Goal: Task Accomplishment & Management: Use online tool/utility

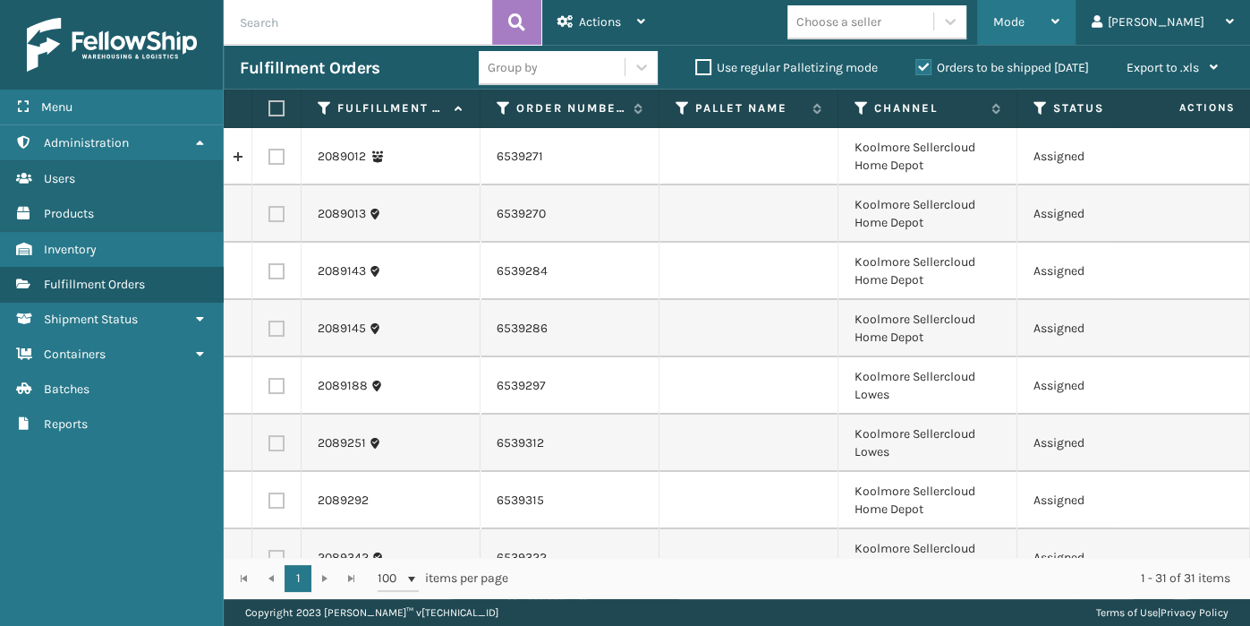
click at [1025, 25] on span "Mode" at bounding box center [1008, 21] width 31 height 15
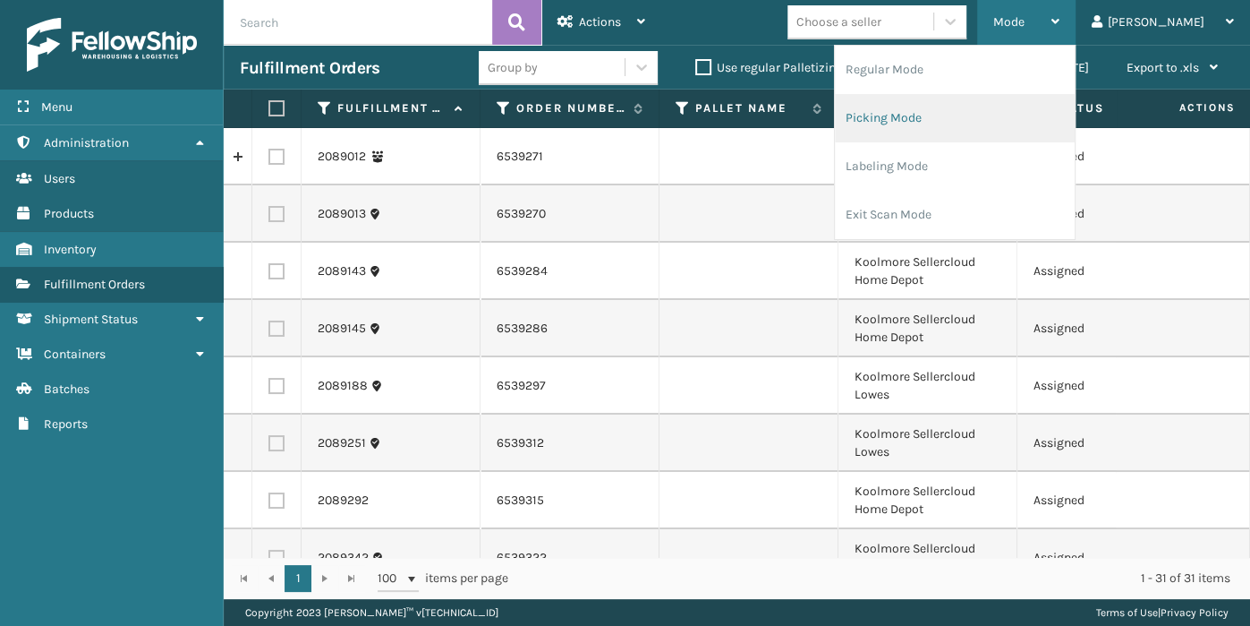
click at [992, 113] on li "Picking Mode" at bounding box center [955, 118] width 240 height 48
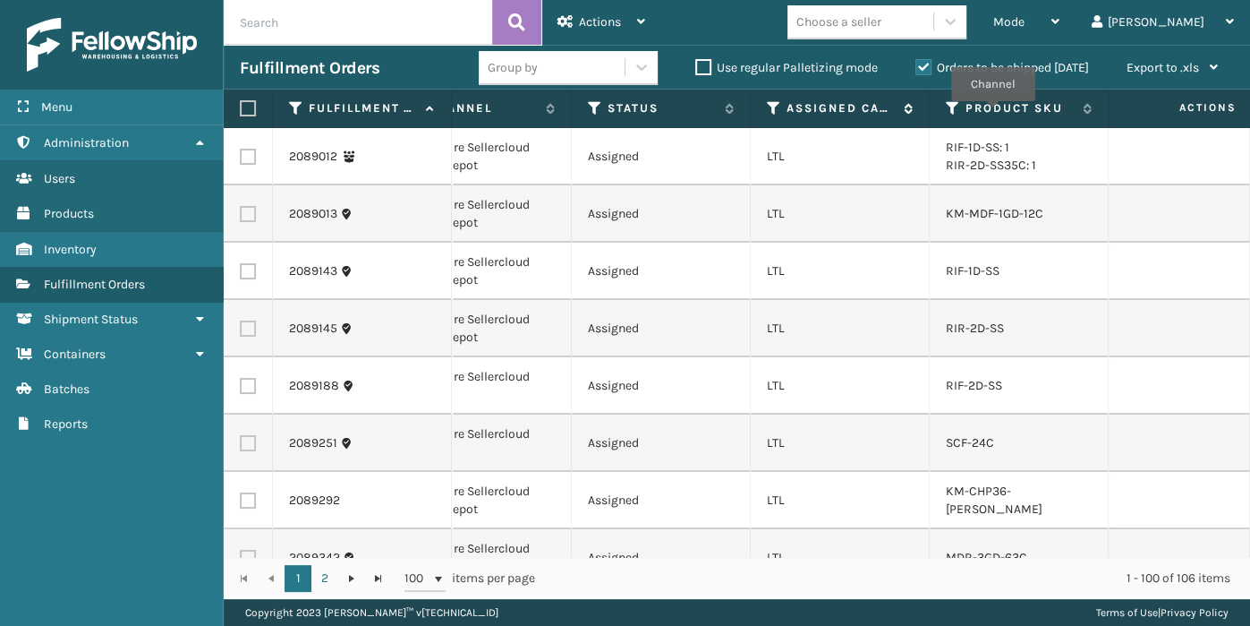
click at [773, 106] on icon at bounding box center [774, 108] width 14 height 16
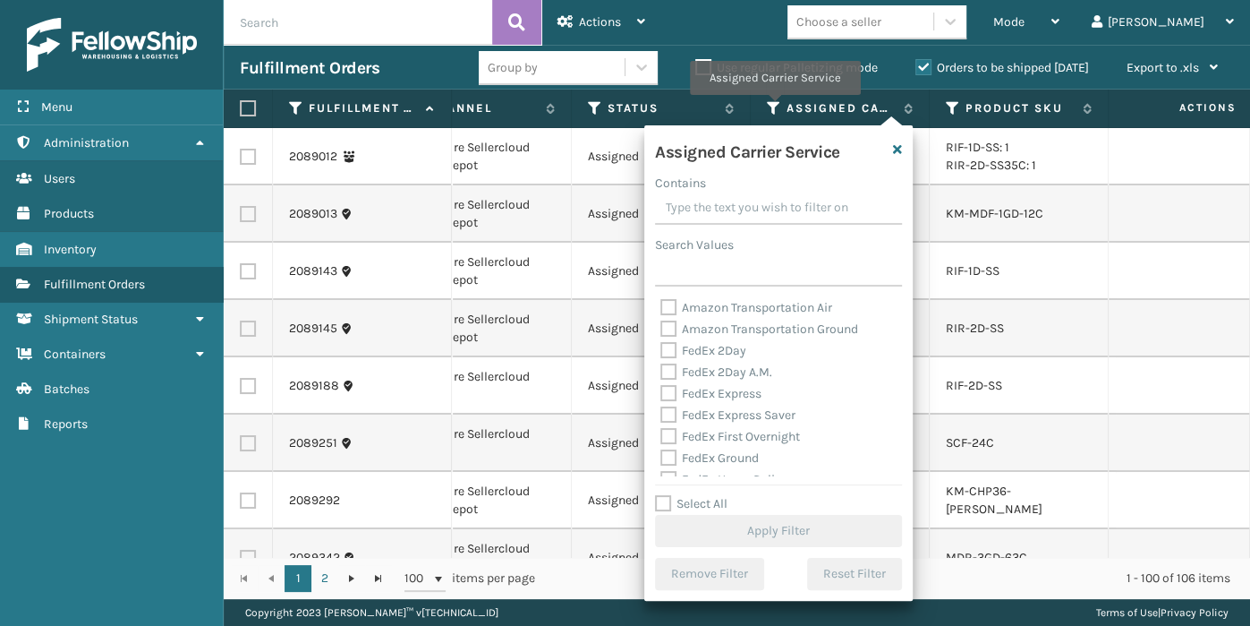
click at [691, 500] on label "Select All" at bounding box center [691, 503] width 72 height 15
click at [691, 495] on input "Select All" at bounding box center [789, 494] width 268 height 2
checkbox input "true"
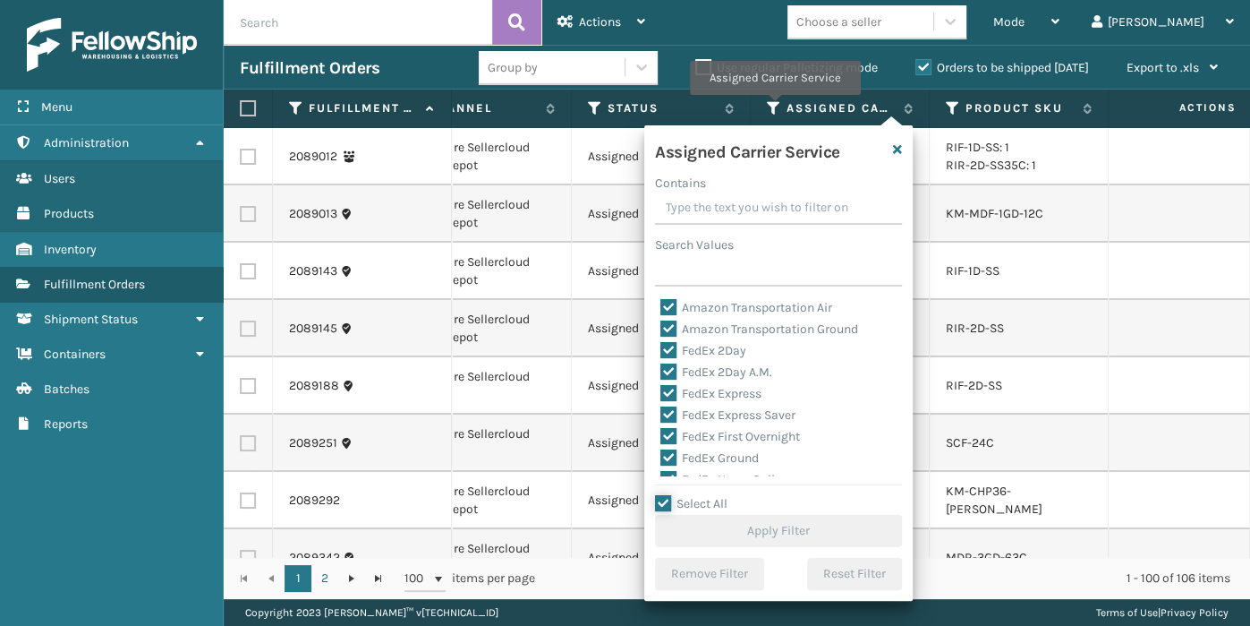
checkbox input "true"
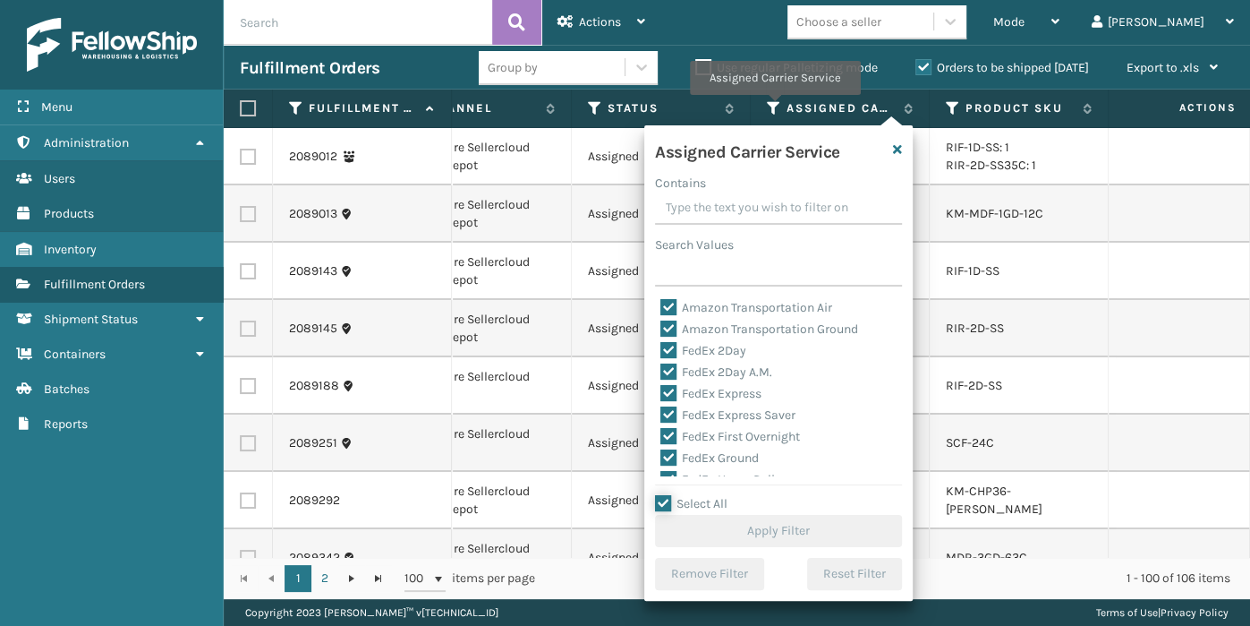
checkbox input "true"
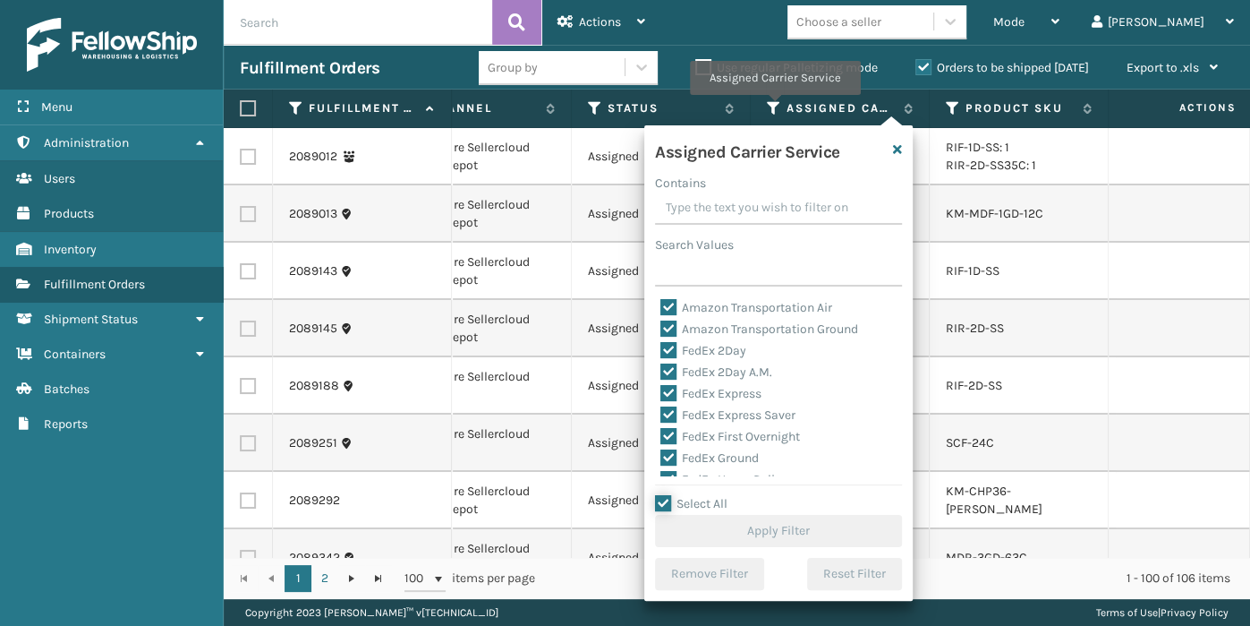
checkbox input "true"
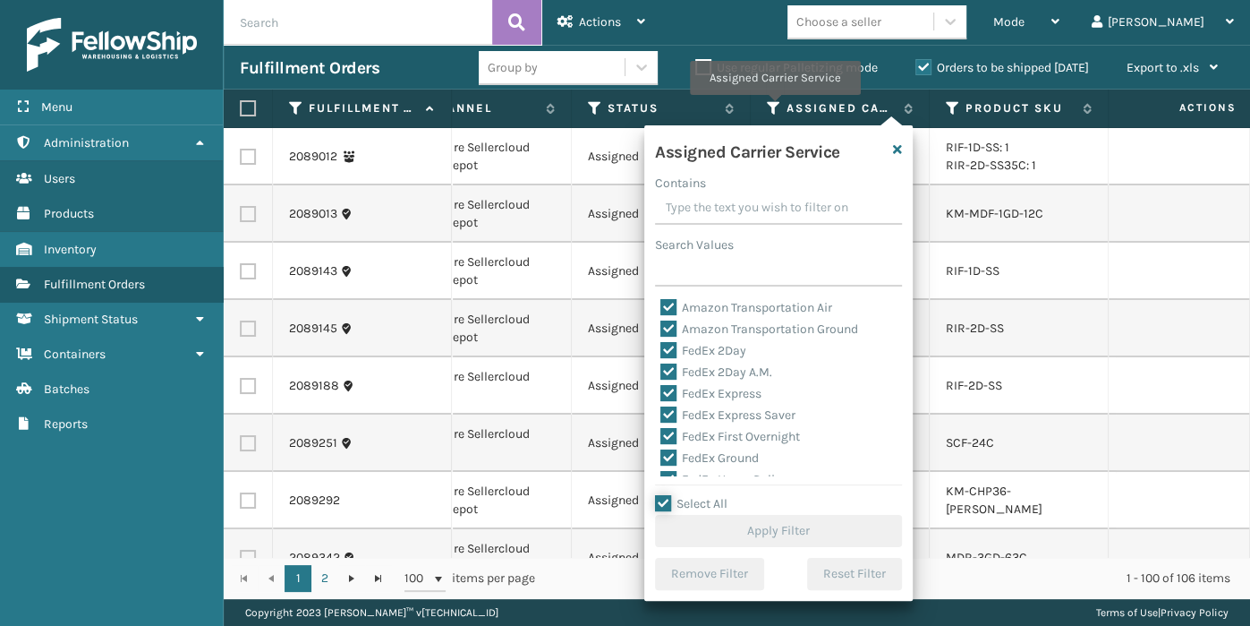
checkbox input "true"
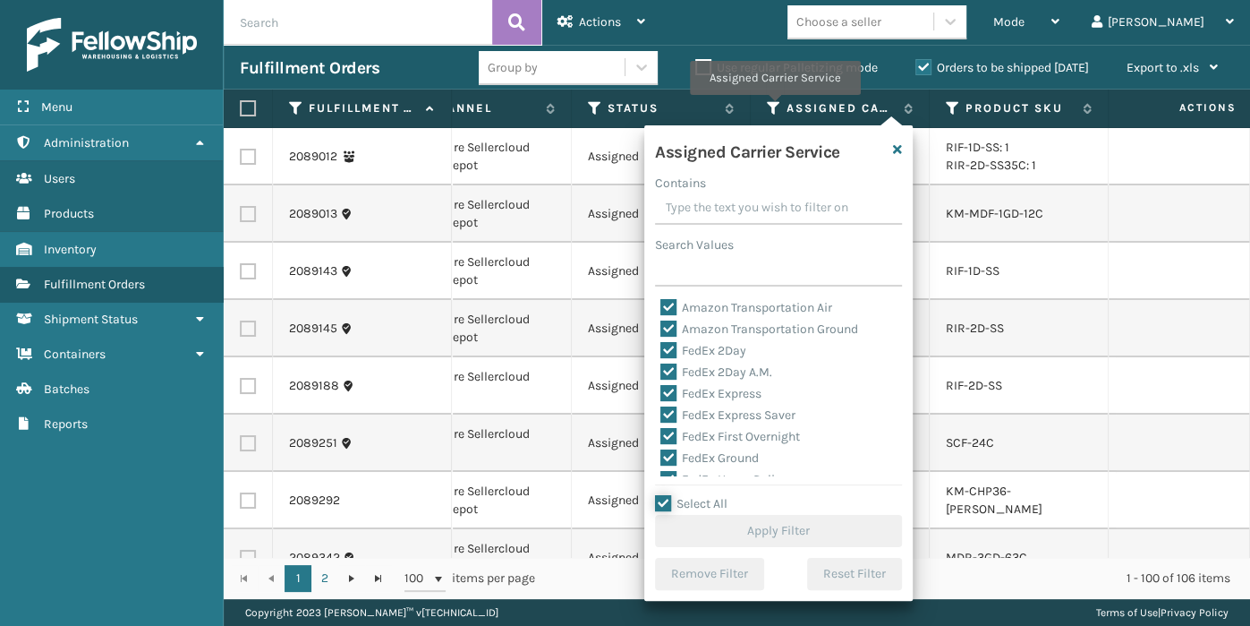
checkbox input "true"
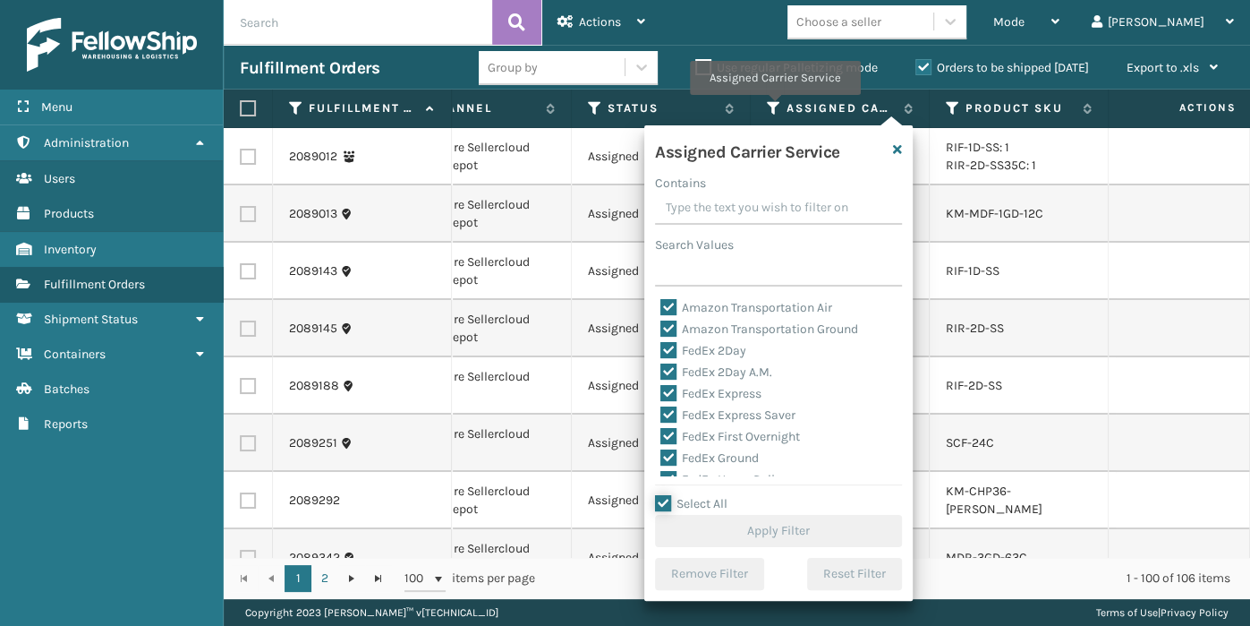
checkbox input "true"
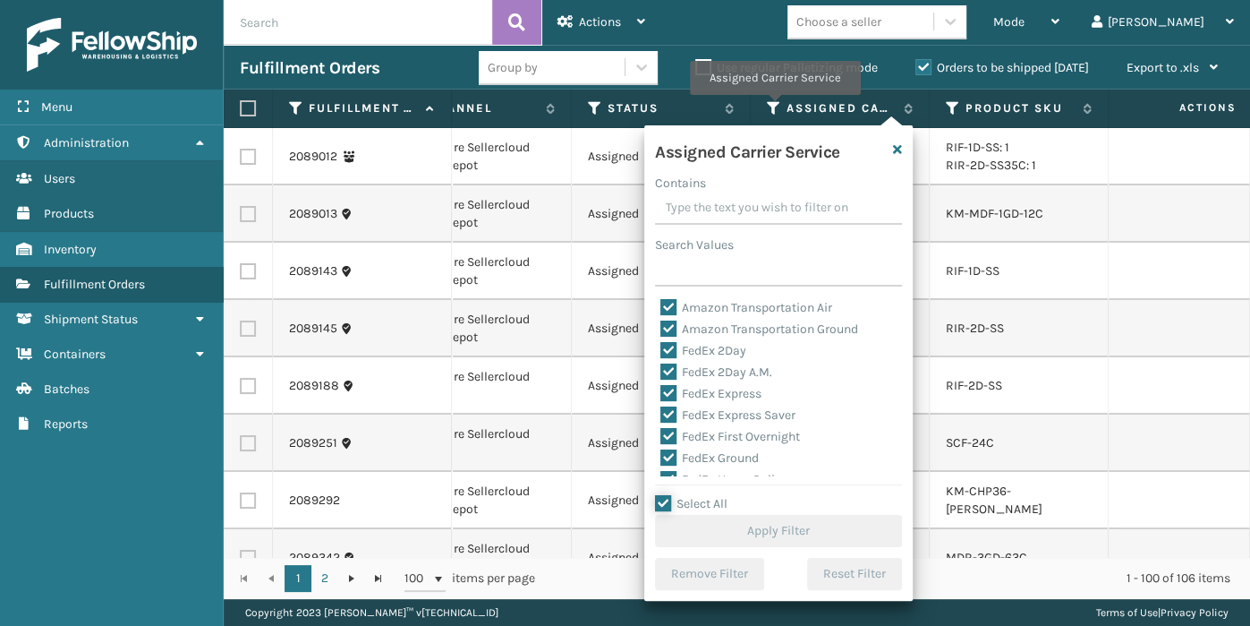
checkbox input "true"
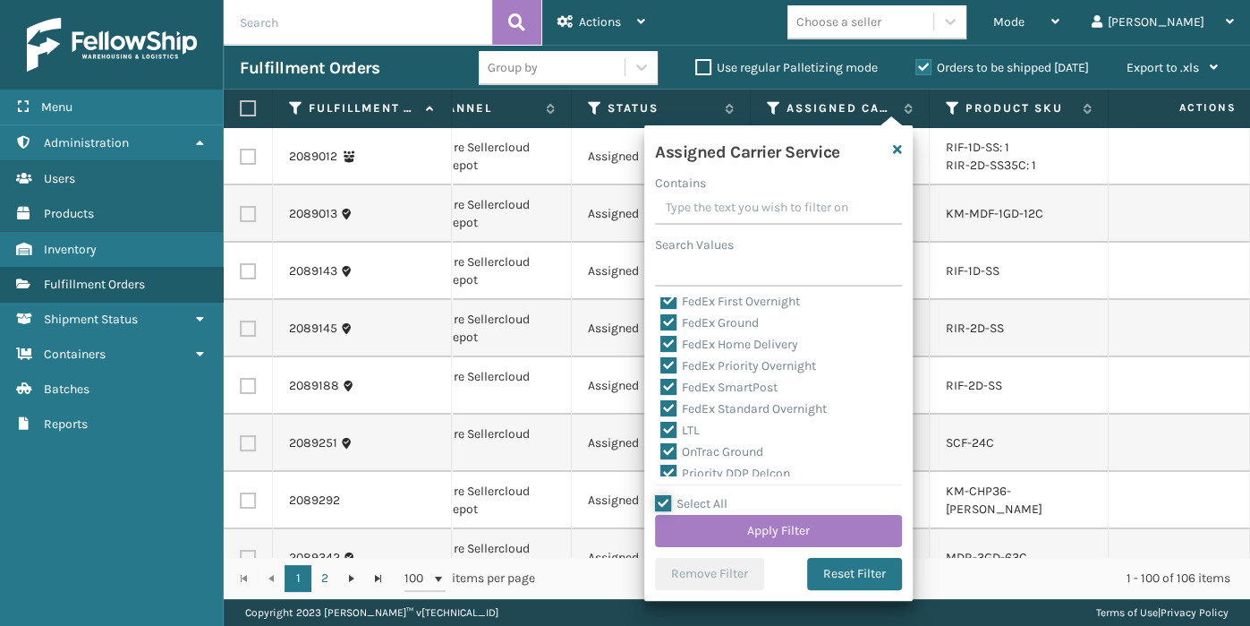
scroll to position [138, 0]
click at [694, 424] on label "LTL" at bounding box center [679, 427] width 39 height 15
click at [661, 424] on input "LTL" at bounding box center [660, 423] width 1 height 12
checkbox input "false"
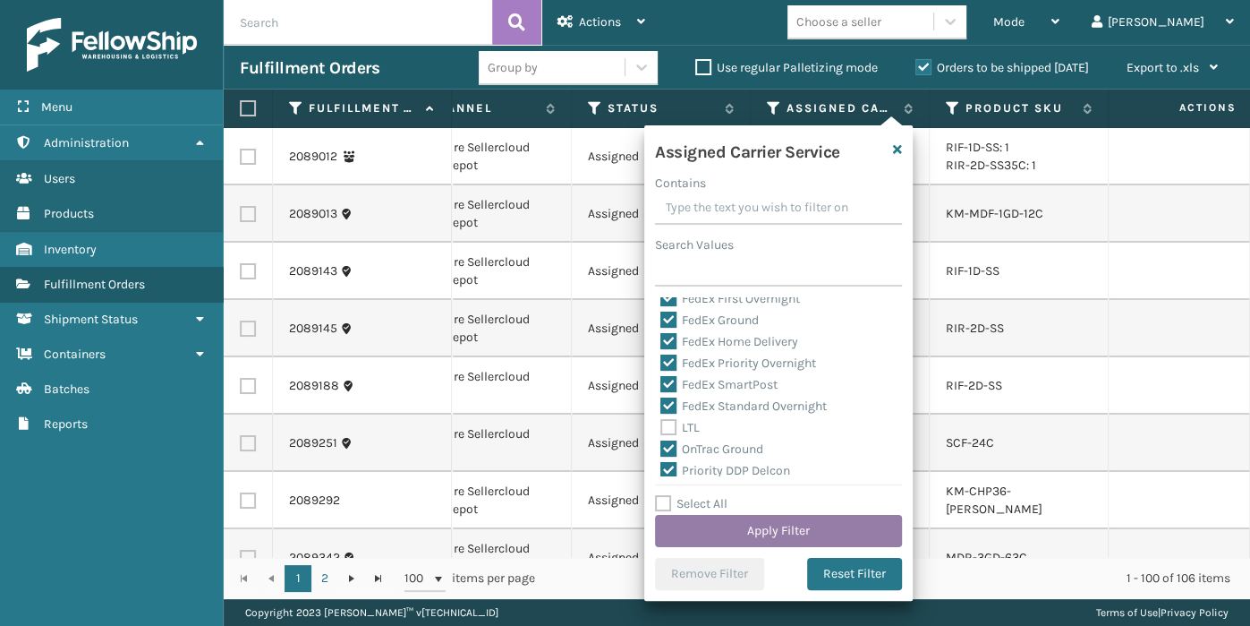
click at [772, 526] on button "Apply Filter" at bounding box center [778, 531] width 247 height 32
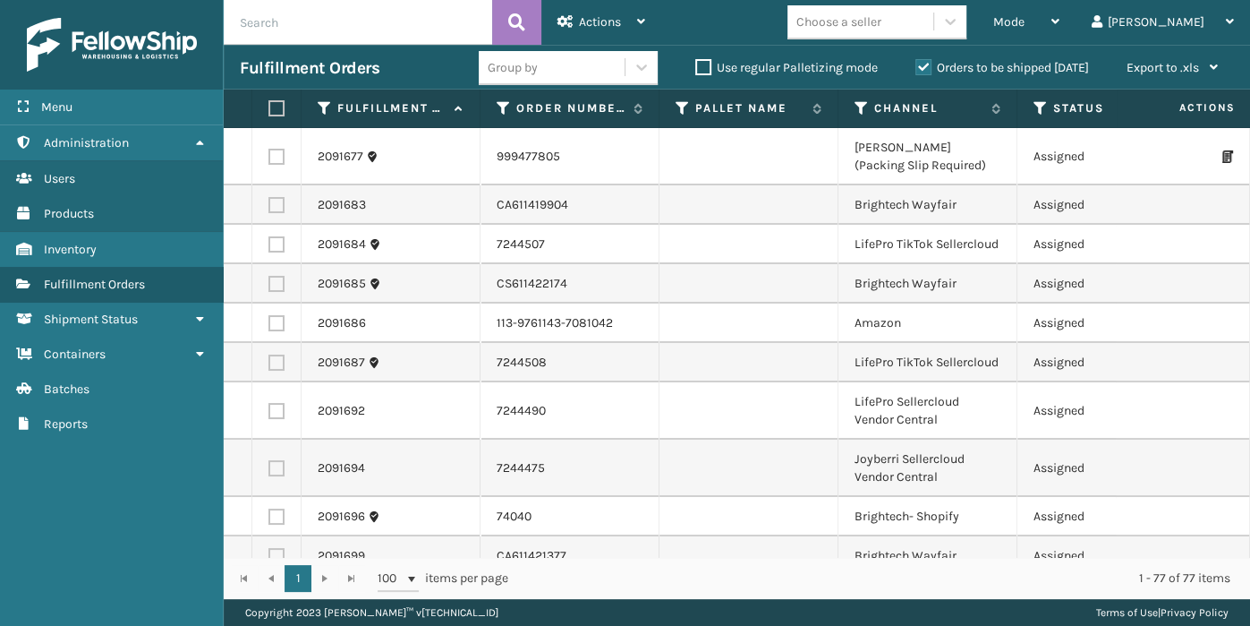
click at [881, 17] on div "Choose a seller" at bounding box center [838, 22] width 85 height 19
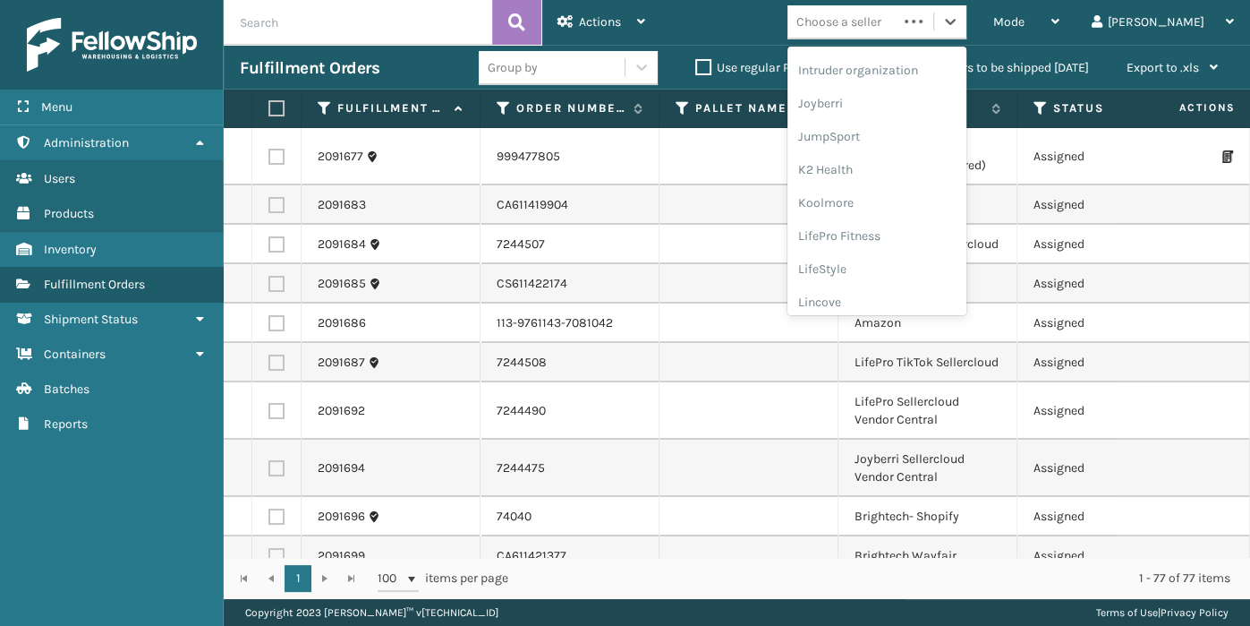
scroll to position [566, 0]
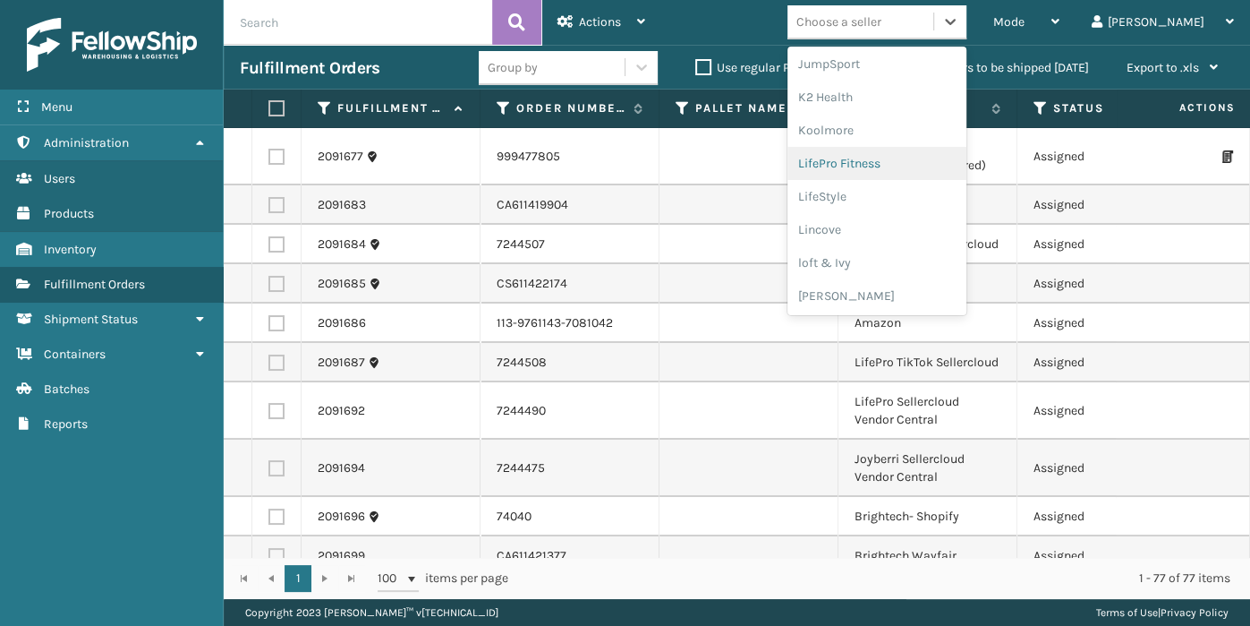
click at [949, 150] on div "LifePro Fitness" at bounding box center [876, 163] width 179 height 33
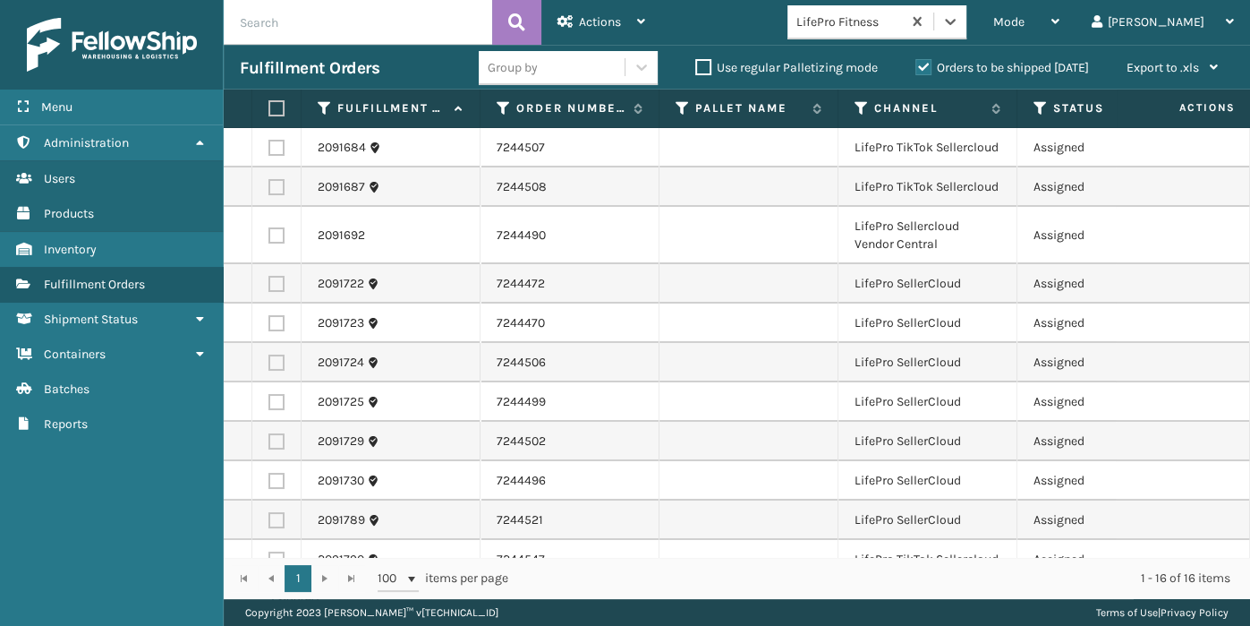
click at [887, 36] on div "LifePro Fitness" at bounding box center [876, 22] width 179 height 34
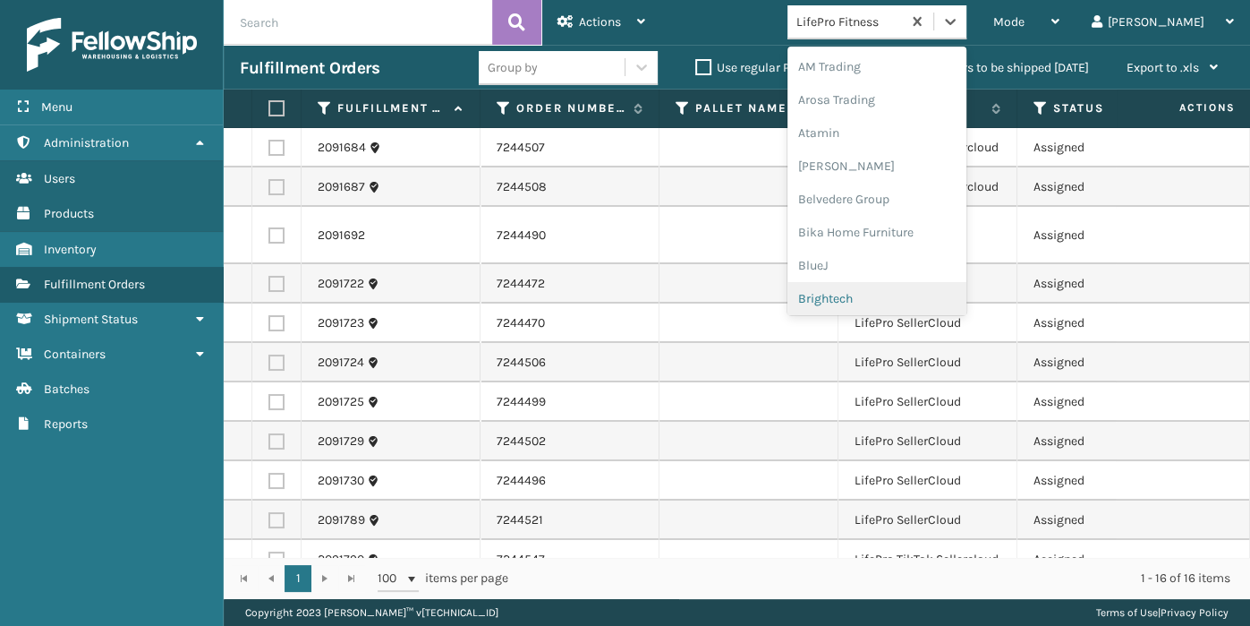
click at [877, 289] on div "Brightech" at bounding box center [876, 298] width 179 height 33
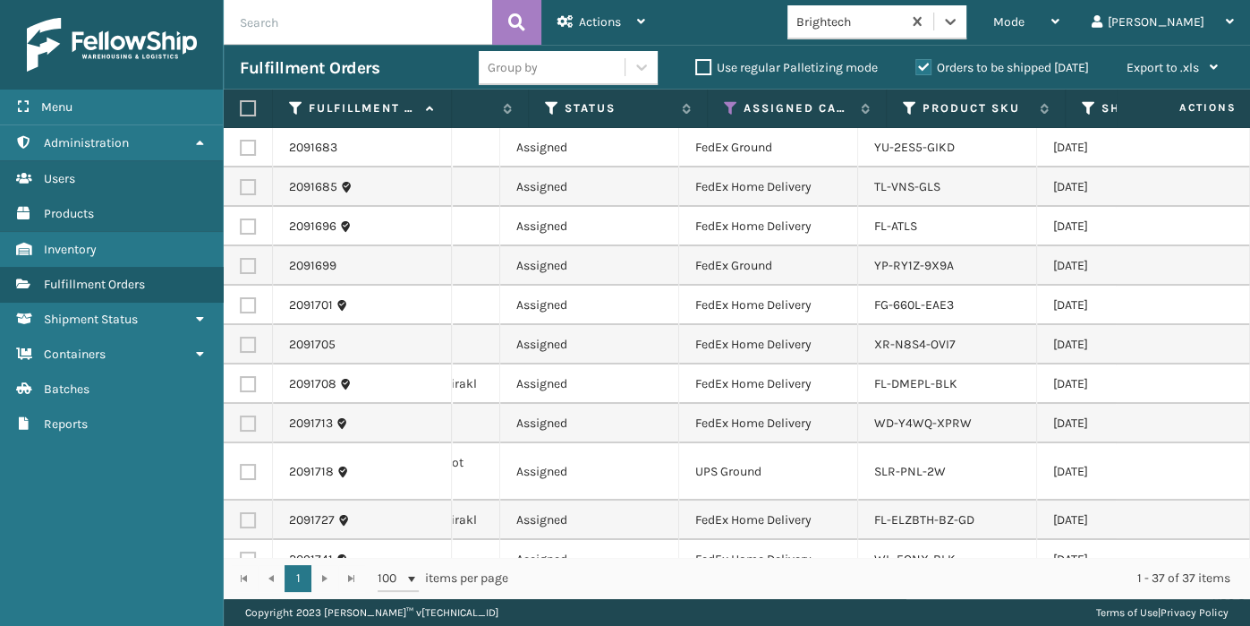
scroll to position [0, 517]
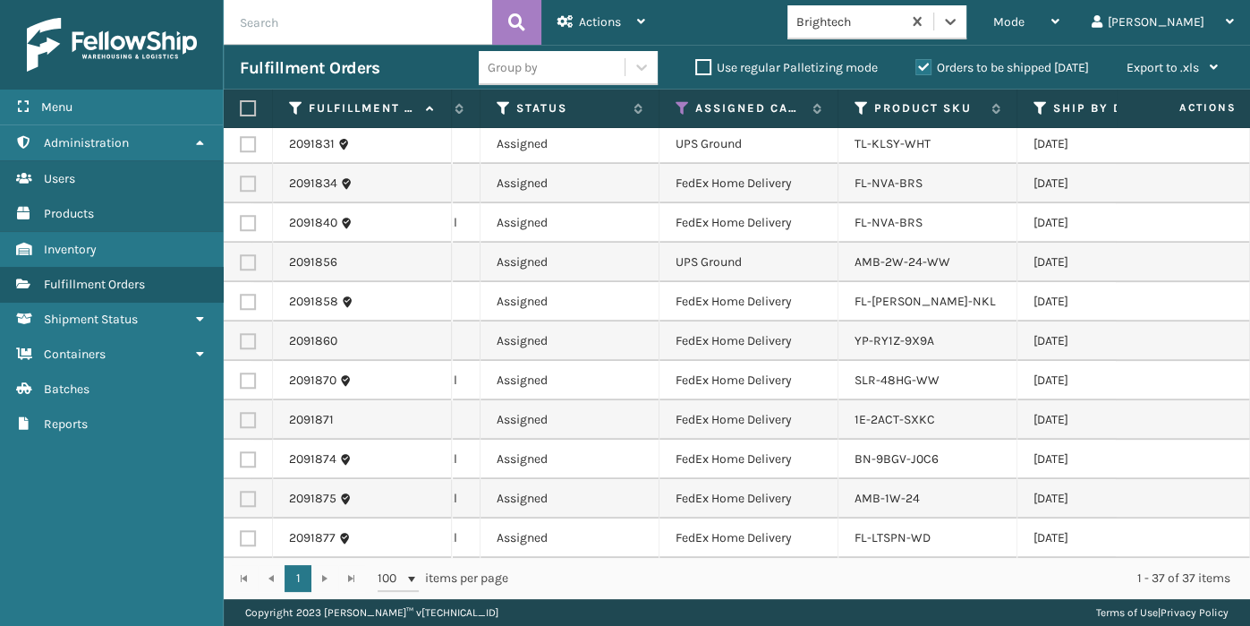
click at [247, 104] on label at bounding box center [245, 108] width 11 height 16
click at [241, 104] on input "checkbox" at bounding box center [240, 109] width 1 height 12
checkbox input "true"
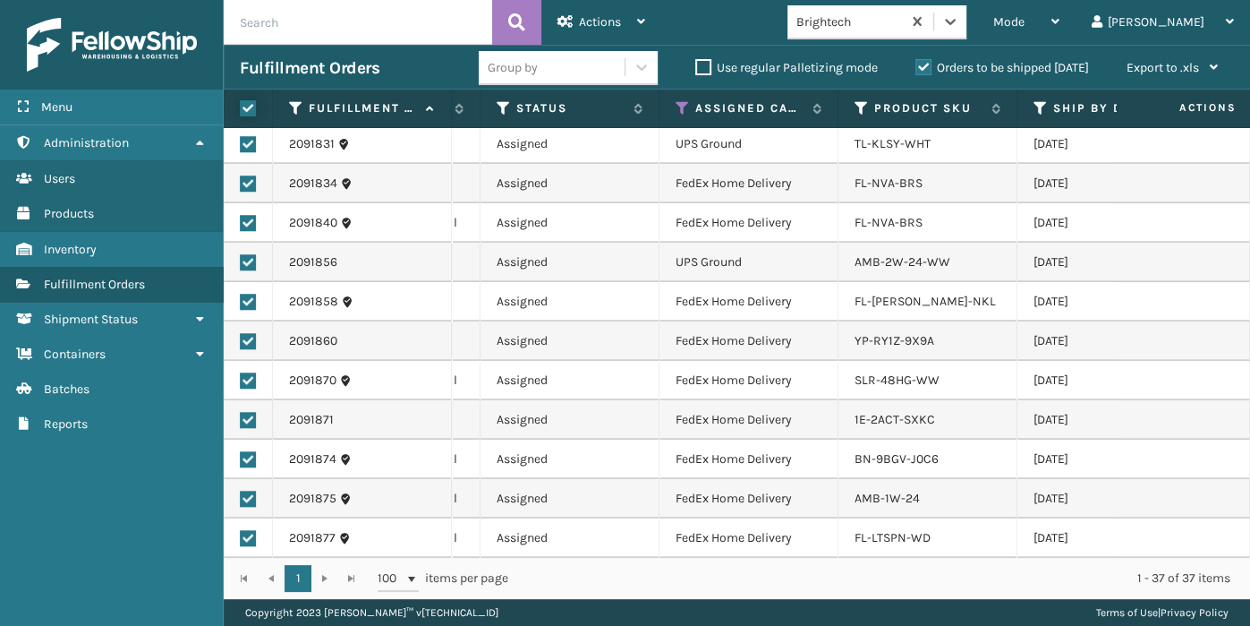
checkbox input "true"
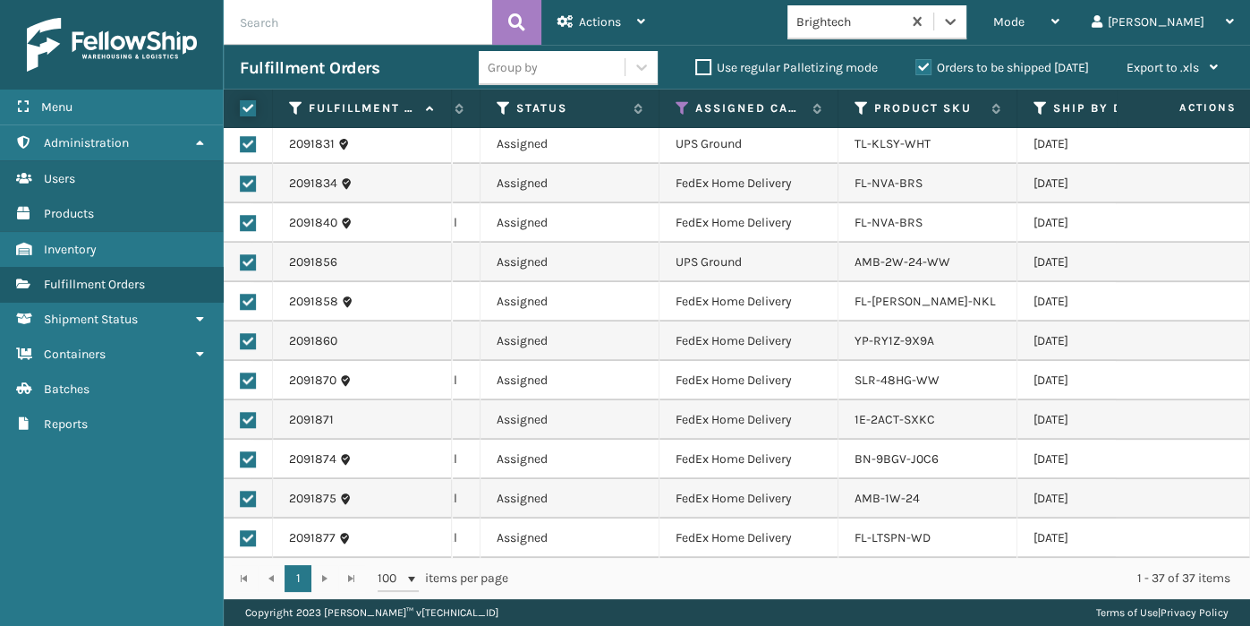
checkbox input "true"
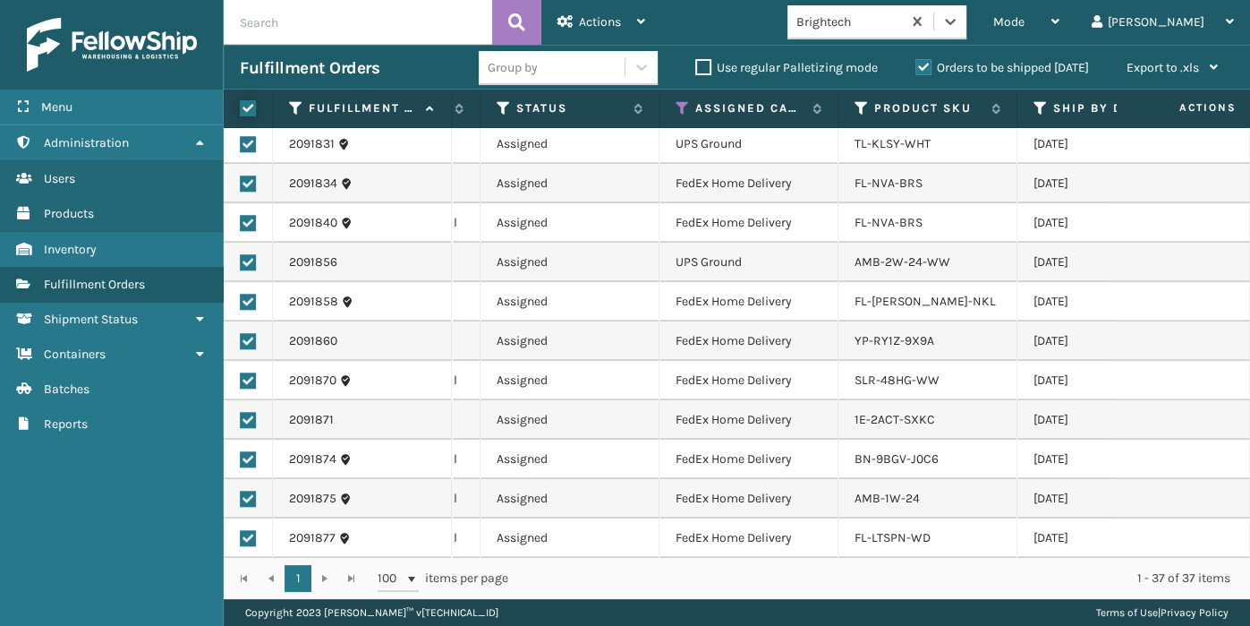
checkbox input "true"
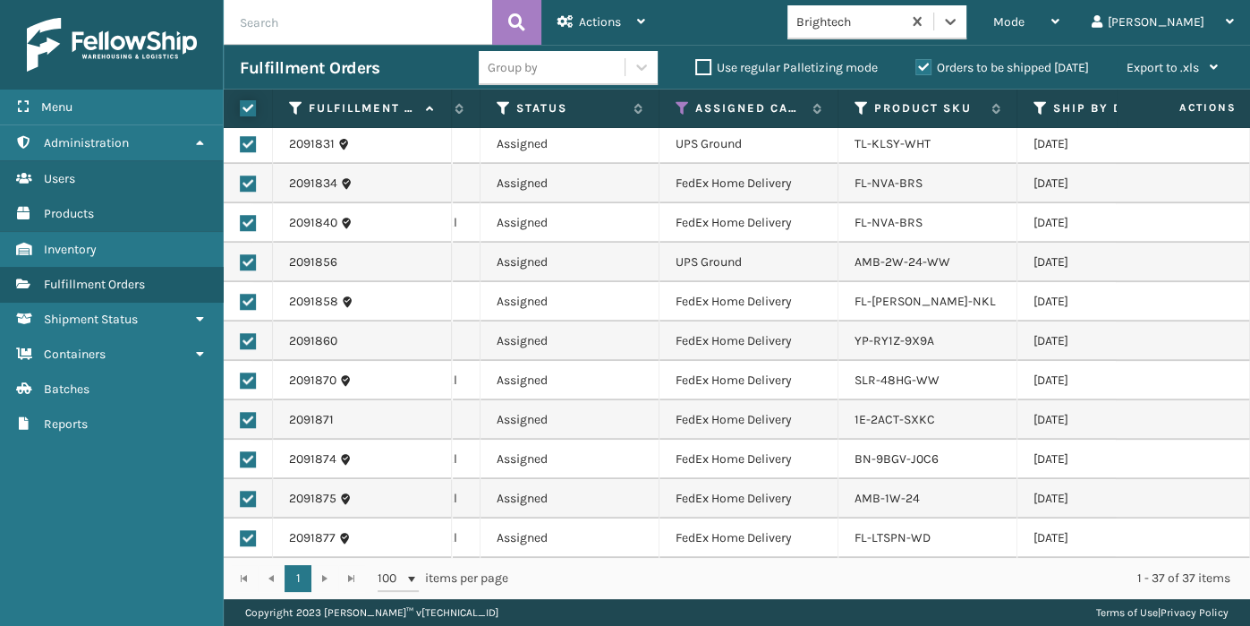
checkbox input "true"
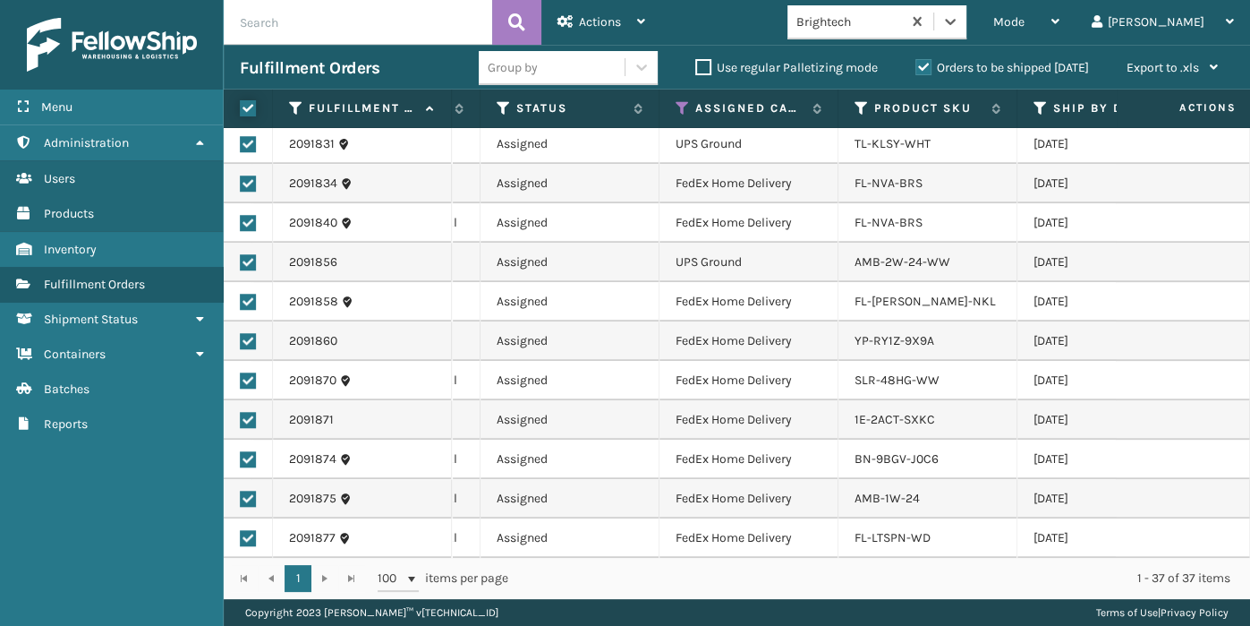
checkbox input "true"
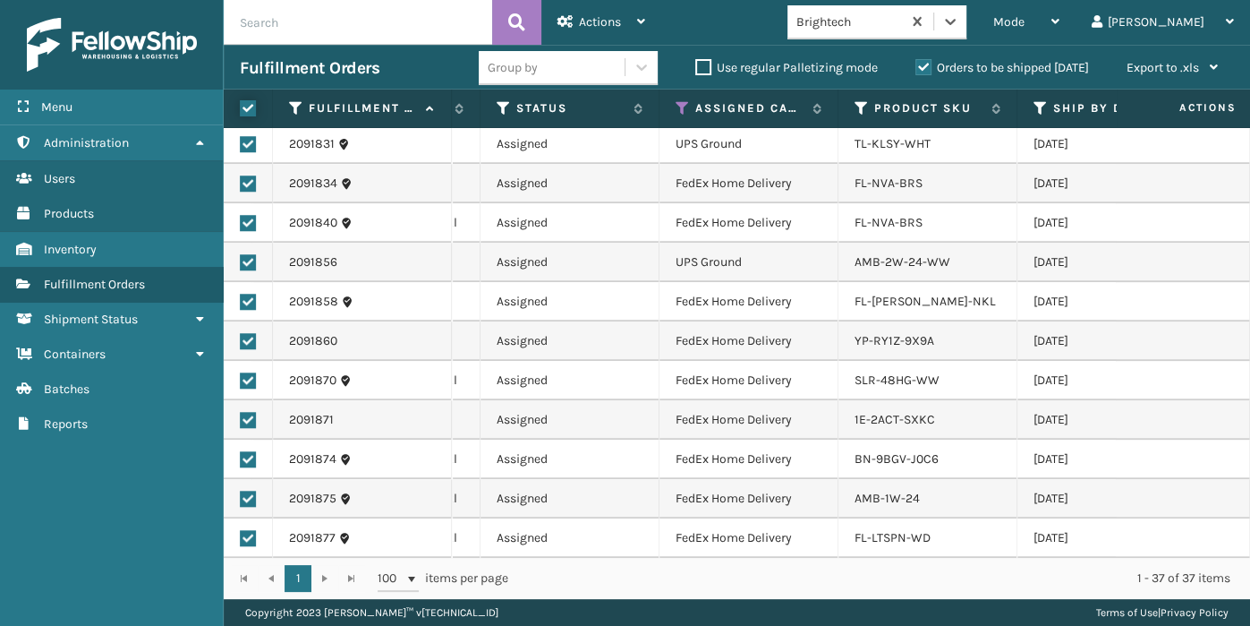
checkbox input "true"
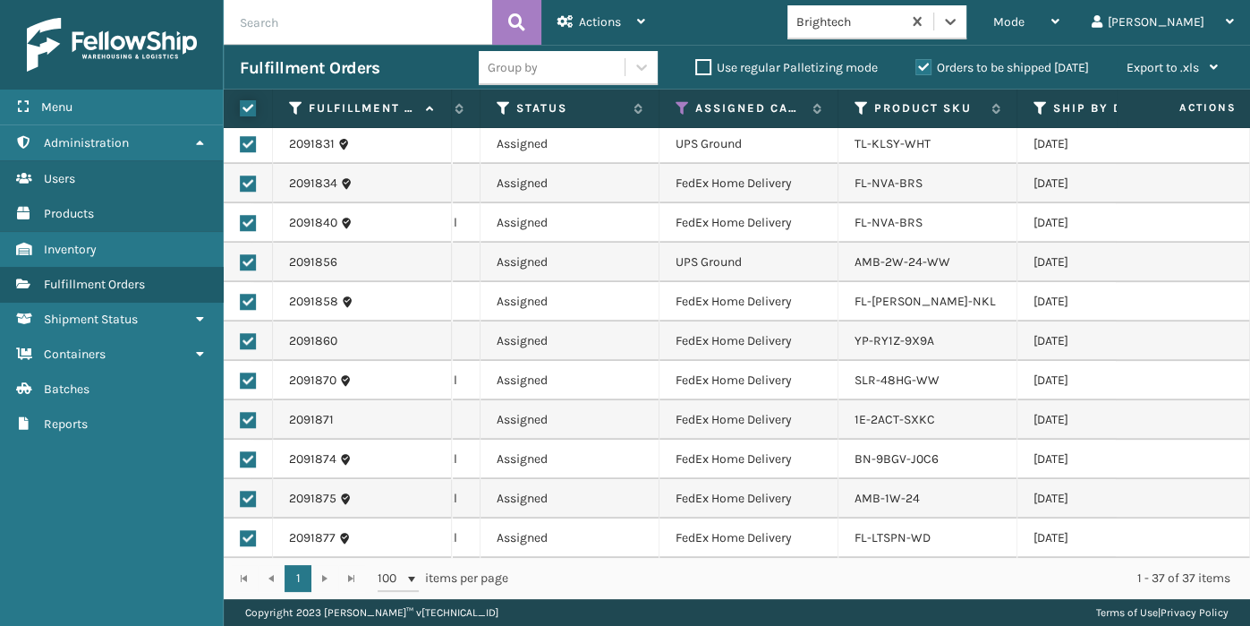
checkbox input "true"
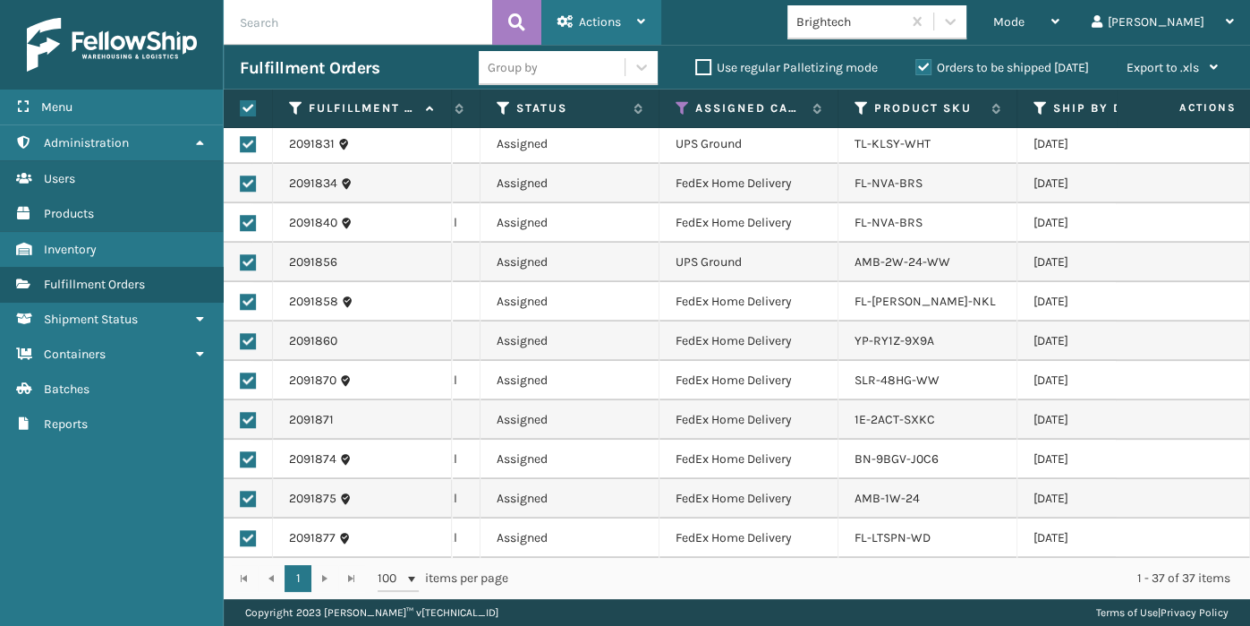
click at [589, 30] on div "Actions" at bounding box center [601, 22] width 88 height 45
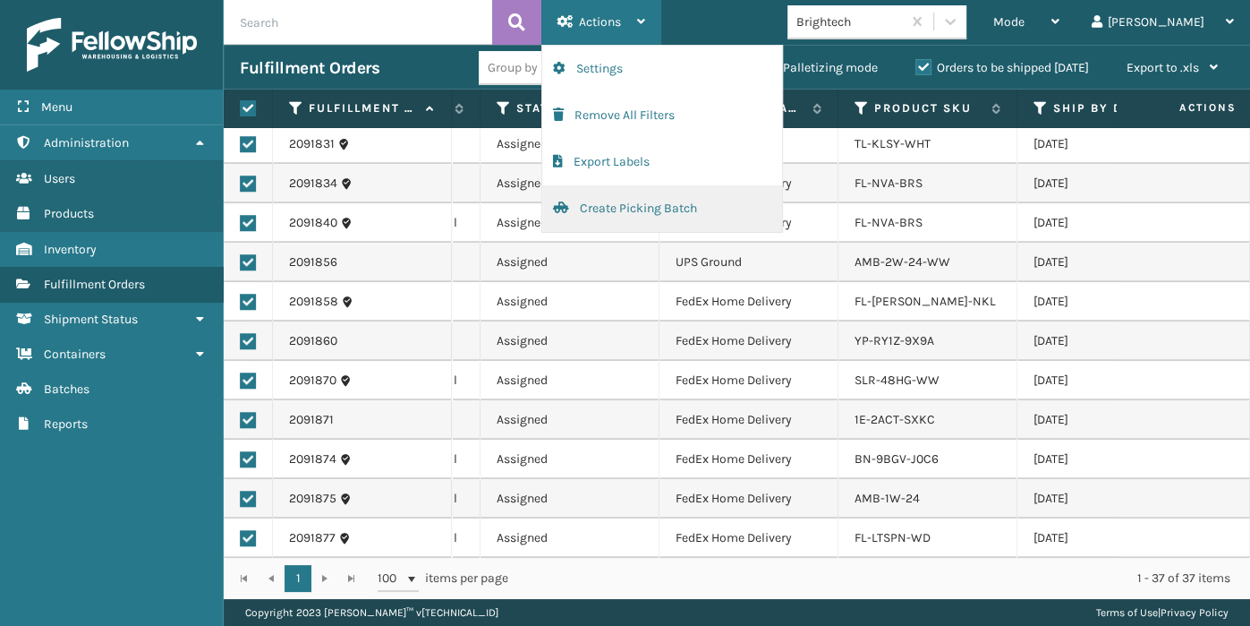
click at [562, 209] on span "button" at bounding box center [561, 207] width 16 height 13
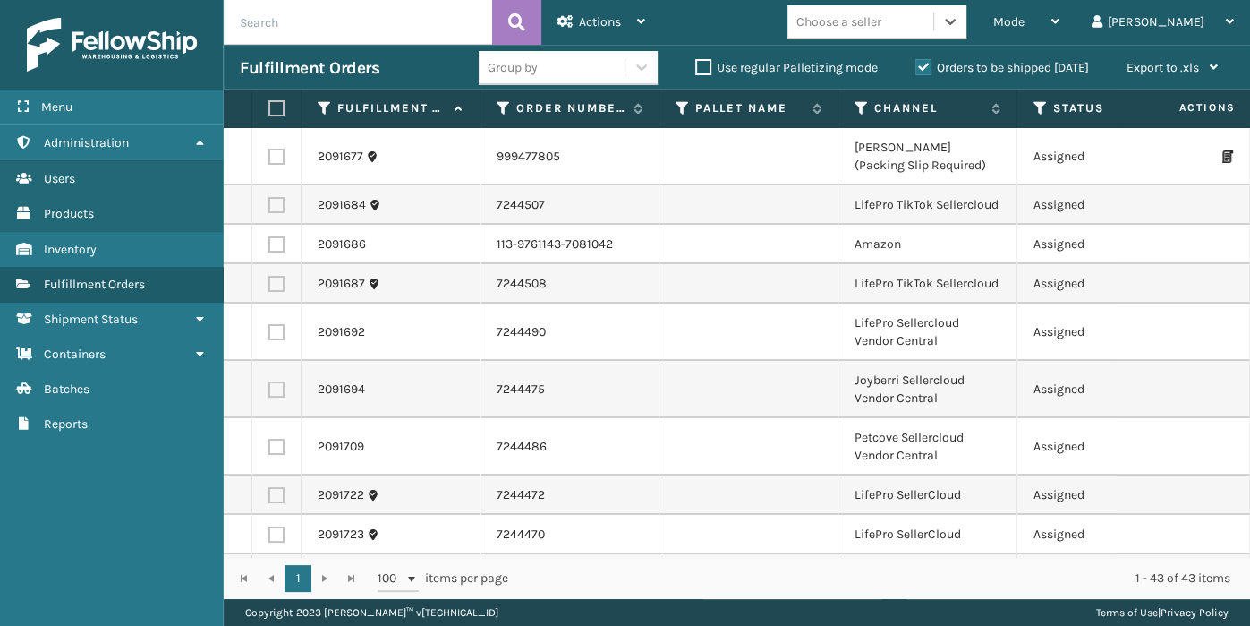
click at [933, 34] on div "Choose a seller" at bounding box center [860, 22] width 146 height 30
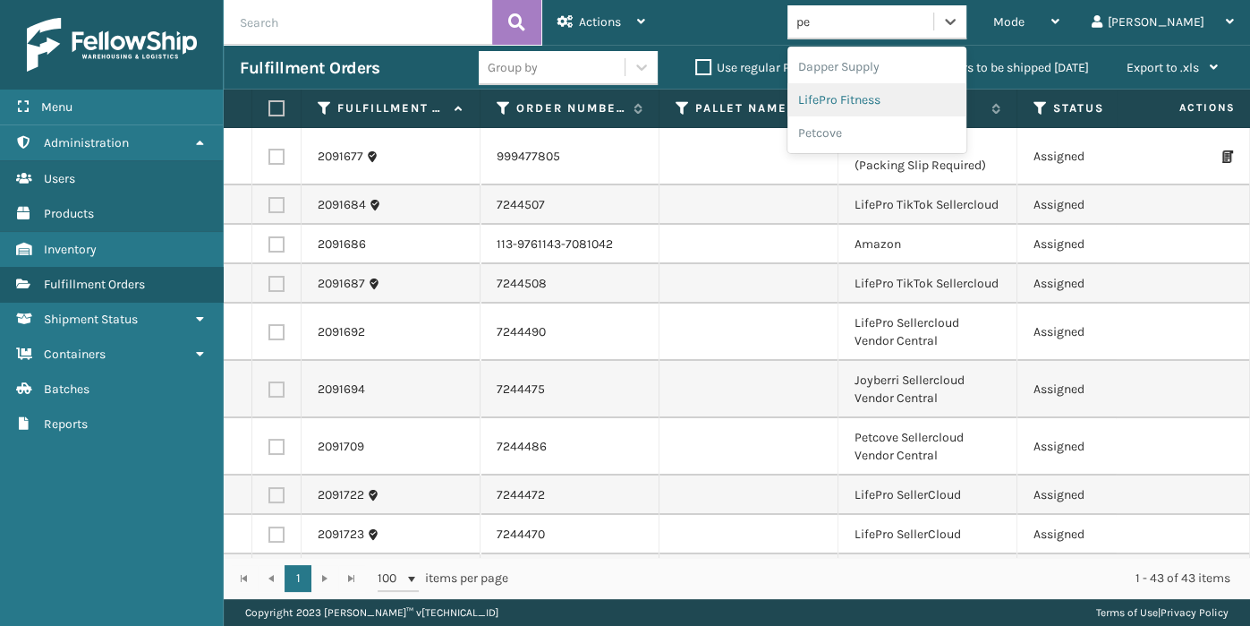
type input "pet"
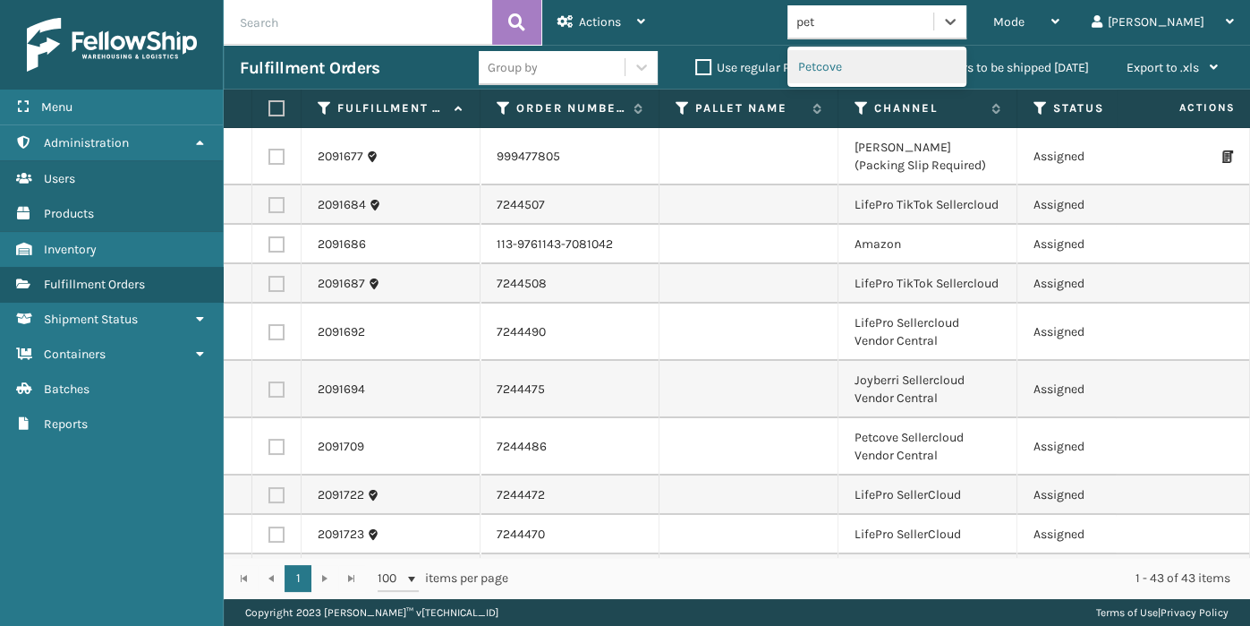
click at [907, 76] on div "Petcove" at bounding box center [876, 66] width 179 height 33
